Goal: Transaction & Acquisition: Purchase product/service

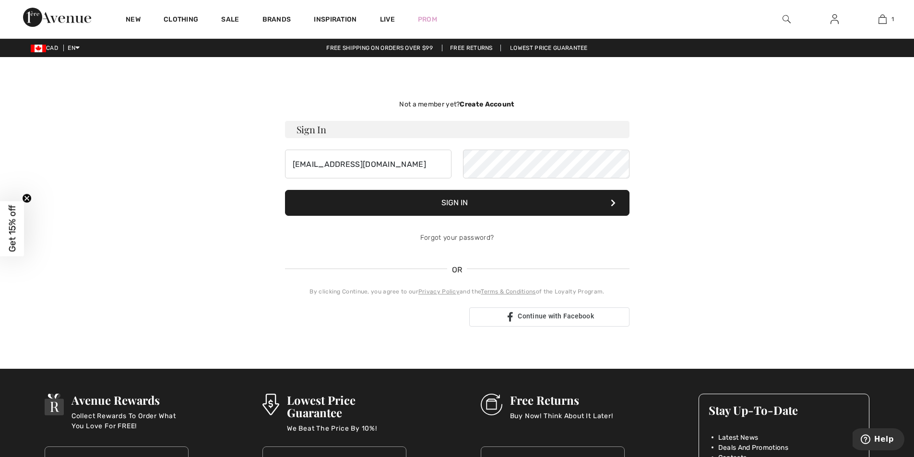
type input "ldarrigan@gmail.com"
click at [285, 190] on button "Sign In" at bounding box center [457, 203] width 344 height 26
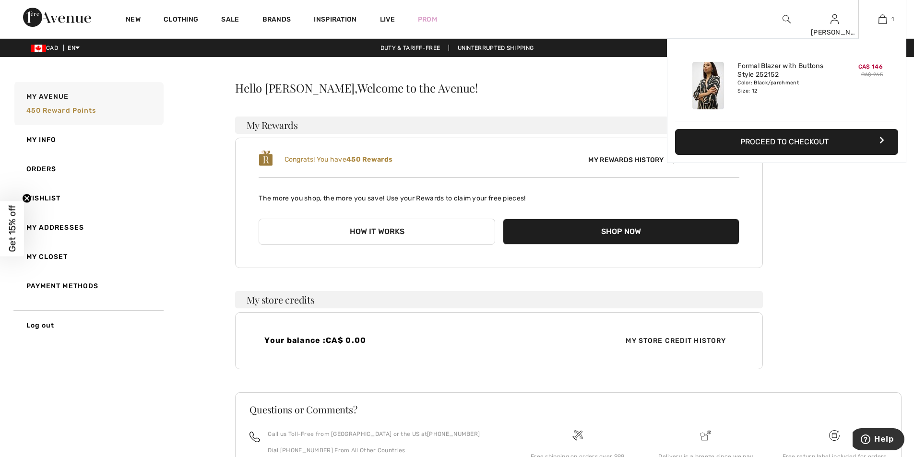
click at [826, 149] on button "Proceed to Checkout" at bounding box center [786, 142] width 223 height 26
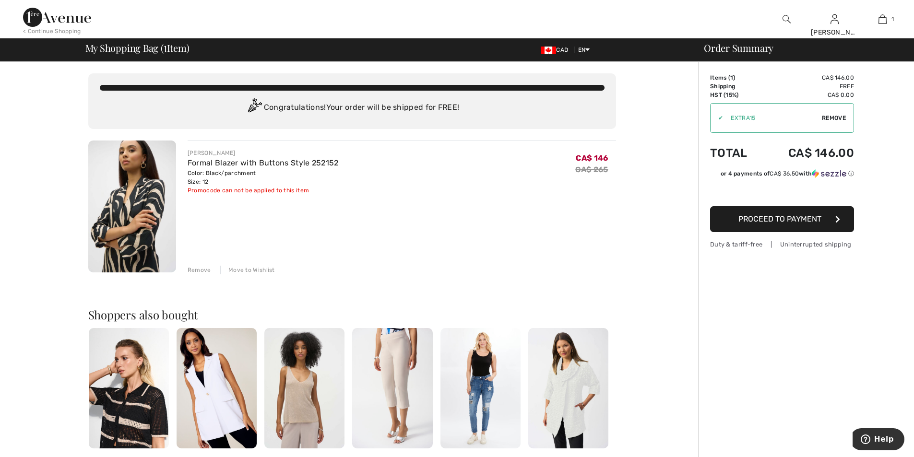
click at [199, 270] on div "Remove" at bounding box center [199, 270] width 23 height 9
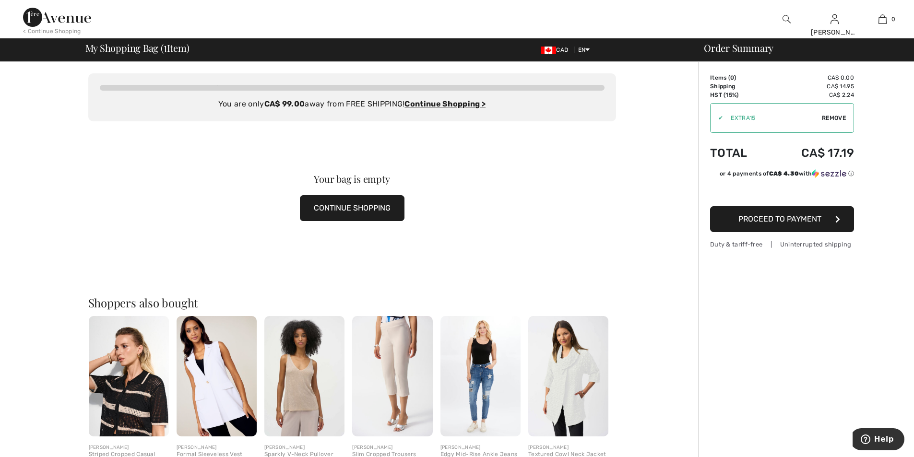
click at [65, 23] on img at bounding box center [57, 17] width 68 height 19
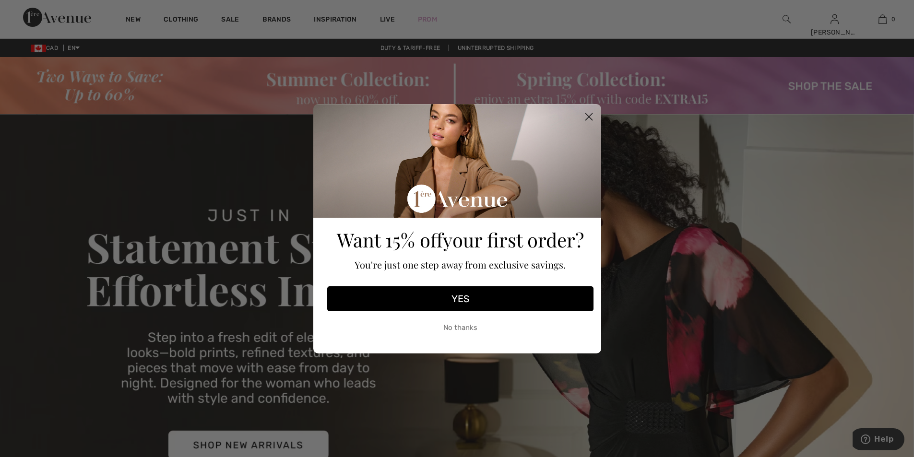
click at [584, 115] on circle "Close dialog" at bounding box center [588, 116] width 16 height 16
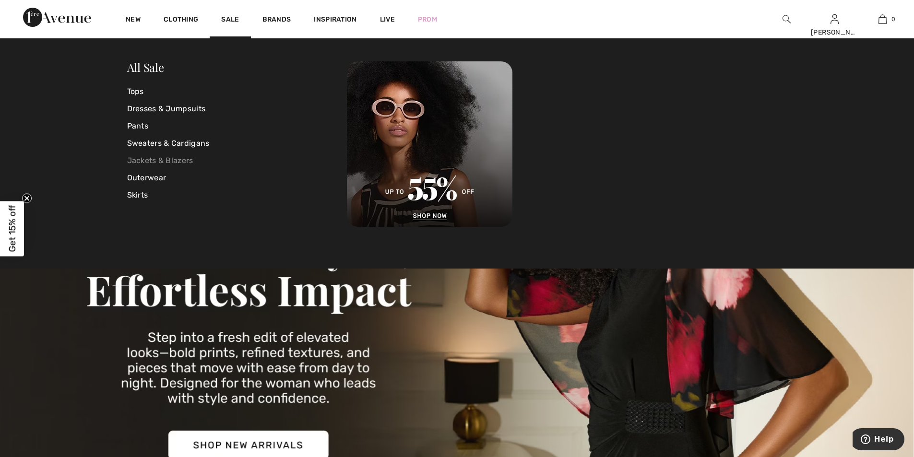
click at [152, 162] on link "Jackets & Blazers" at bounding box center [237, 160] width 220 height 17
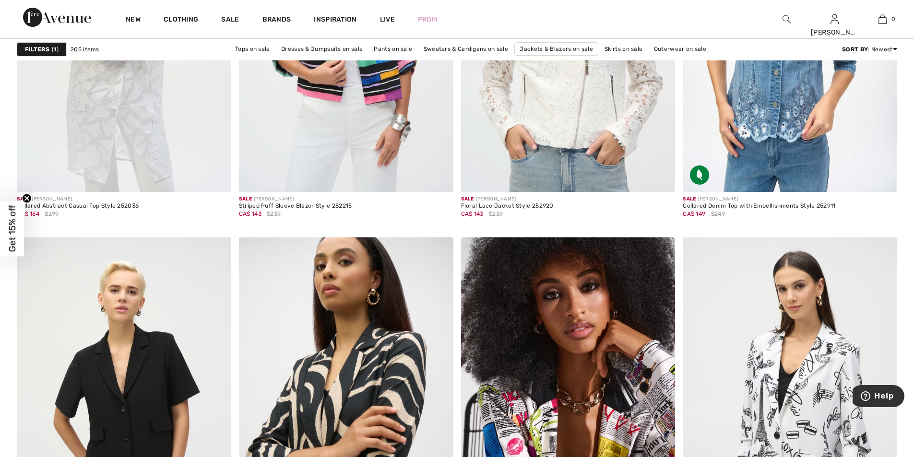
scroll to position [2083, 0]
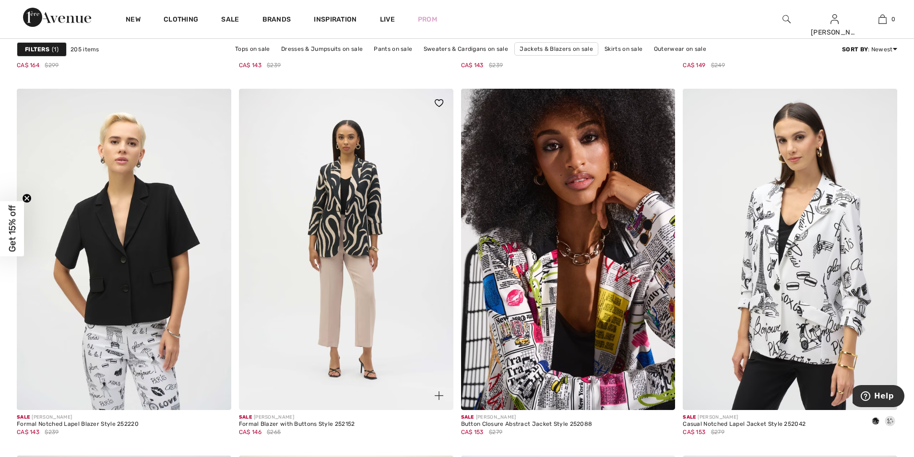
click at [355, 306] on img at bounding box center [346, 249] width 214 height 321
click at [358, 263] on img at bounding box center [346, 249] width 214 height 321
click at [360, 236] on img at bounding box center [346, 249] width 214 height 321
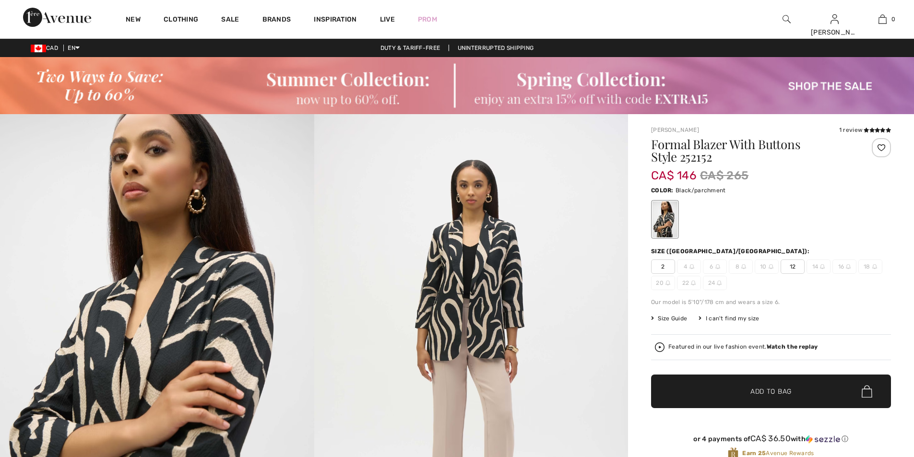
click at [791, 265] on span "12" at bounding box center [792, 266] width 24 height 14
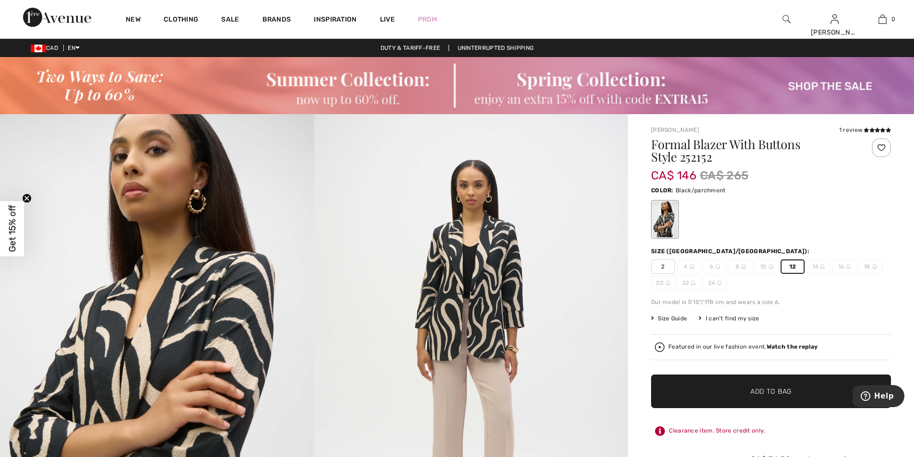
click at [771, 387] on span "Add to Bag" at bounding box center [770, 392] width 41 height 10
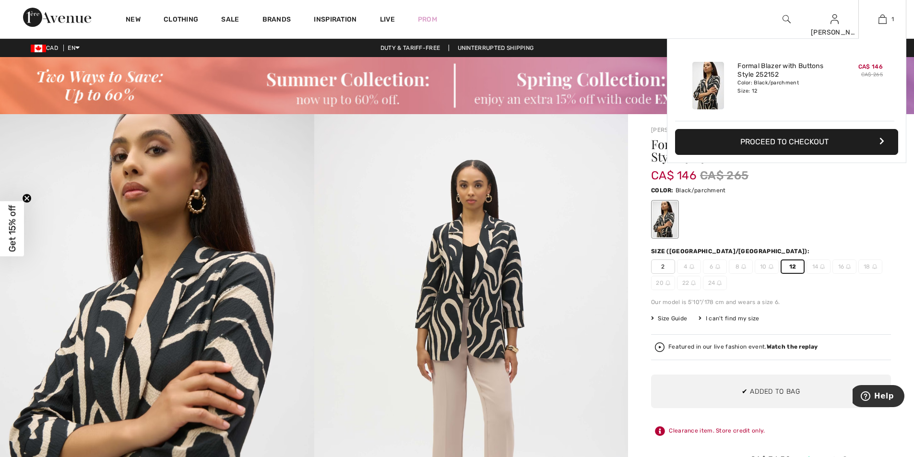
click at [762, 141] on button "Proceed to Checkout" at bounding box center [786, 142] width 223 height 26
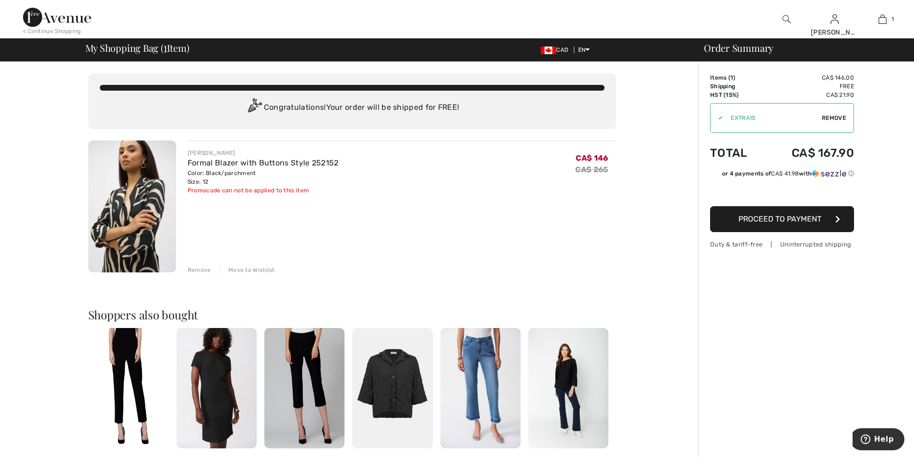
click at [201, 267] on div "Remove" at bounding box center [199, 270] width 23 height 9
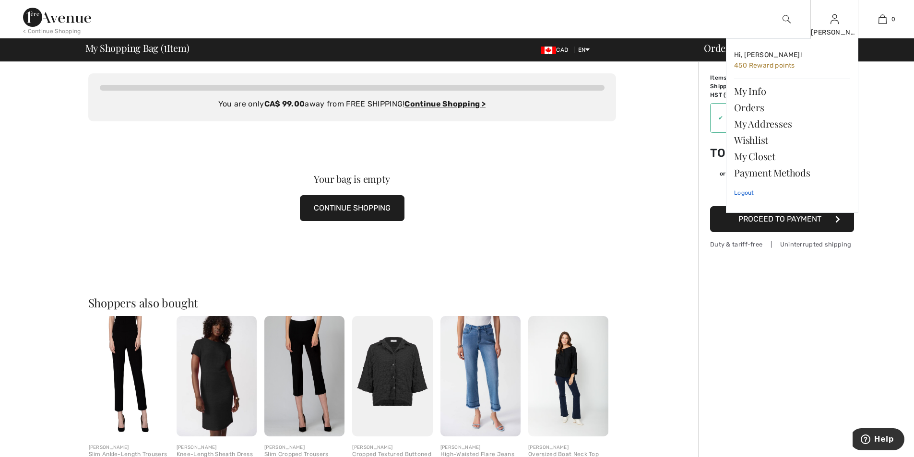
click at [744, 194] on link "Logout" at bounding box center [792, 193] width 116 height 24
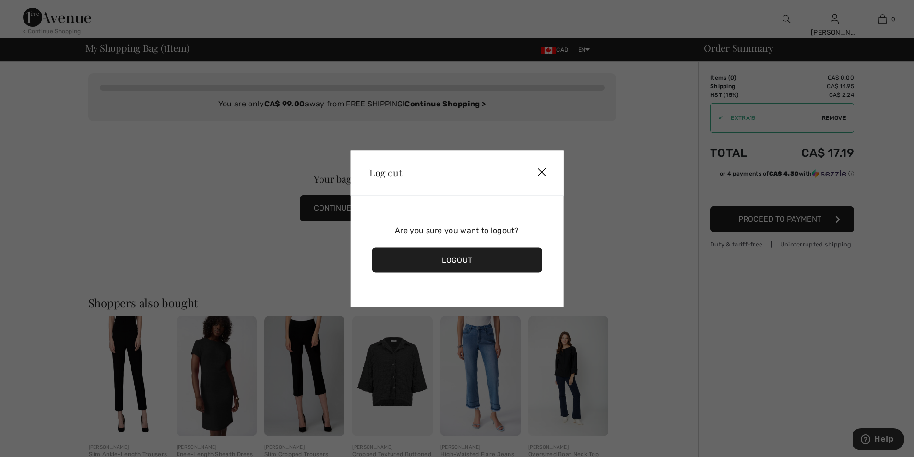
click at [446, 259] on div "Logout" at bounding box center [457, 259] width 170 height 25
